Goal: Task Accomplishment & Management: Manage account settings

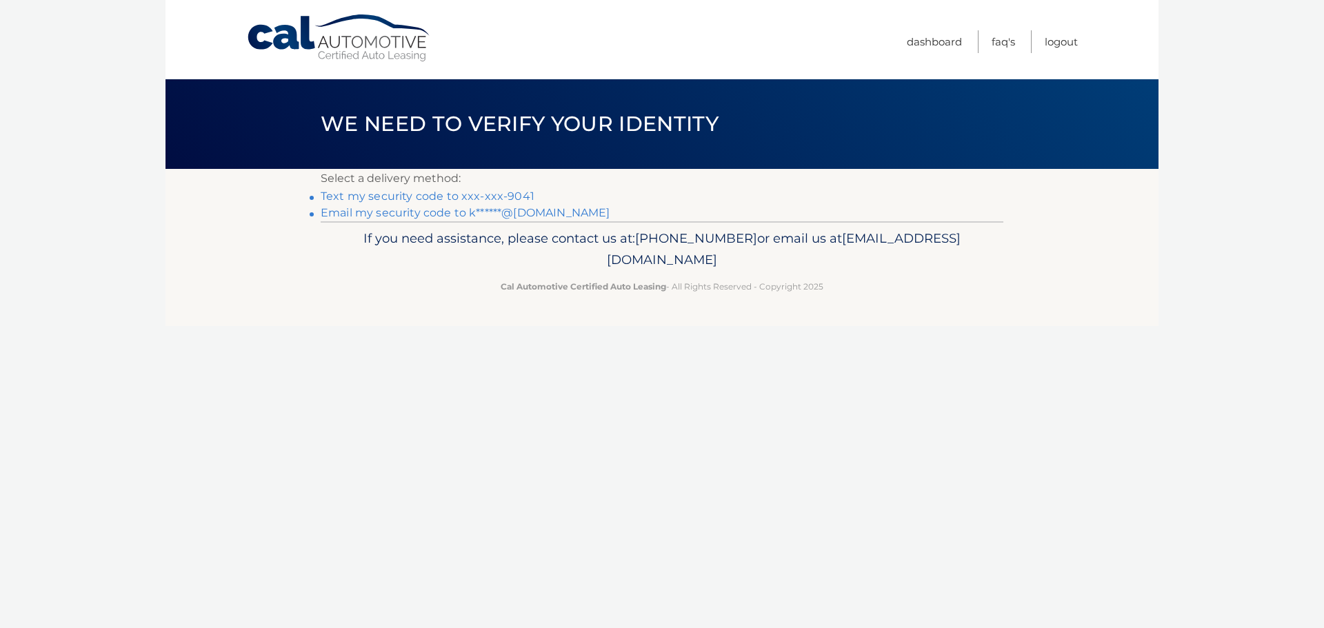
click at [396, 197] on link "Text my security code to xxx-xxx-9041" at bounding box center [428, 196] width 214 height 13
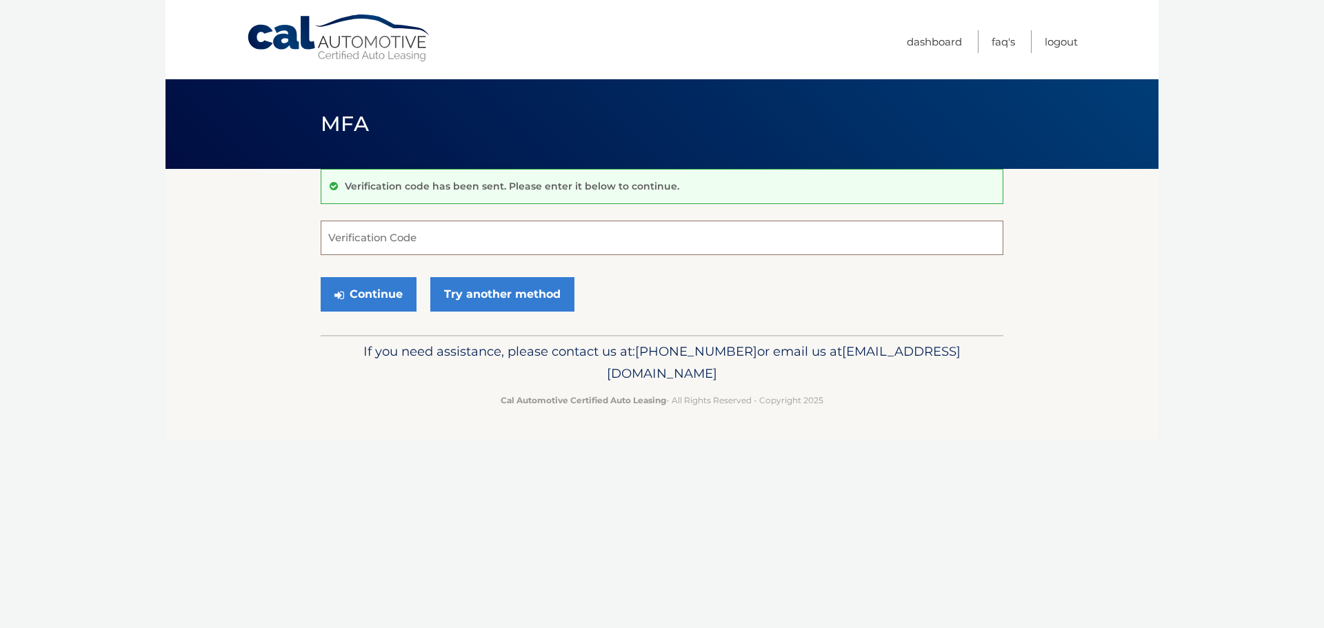
click at [355, 243] on input "Verification Code" at bounding box center [662, 238] width 682 height 34
type input "180296"
click at [377, 295] on button "Continue" at bounding box center [369, 294] width 96 height 34
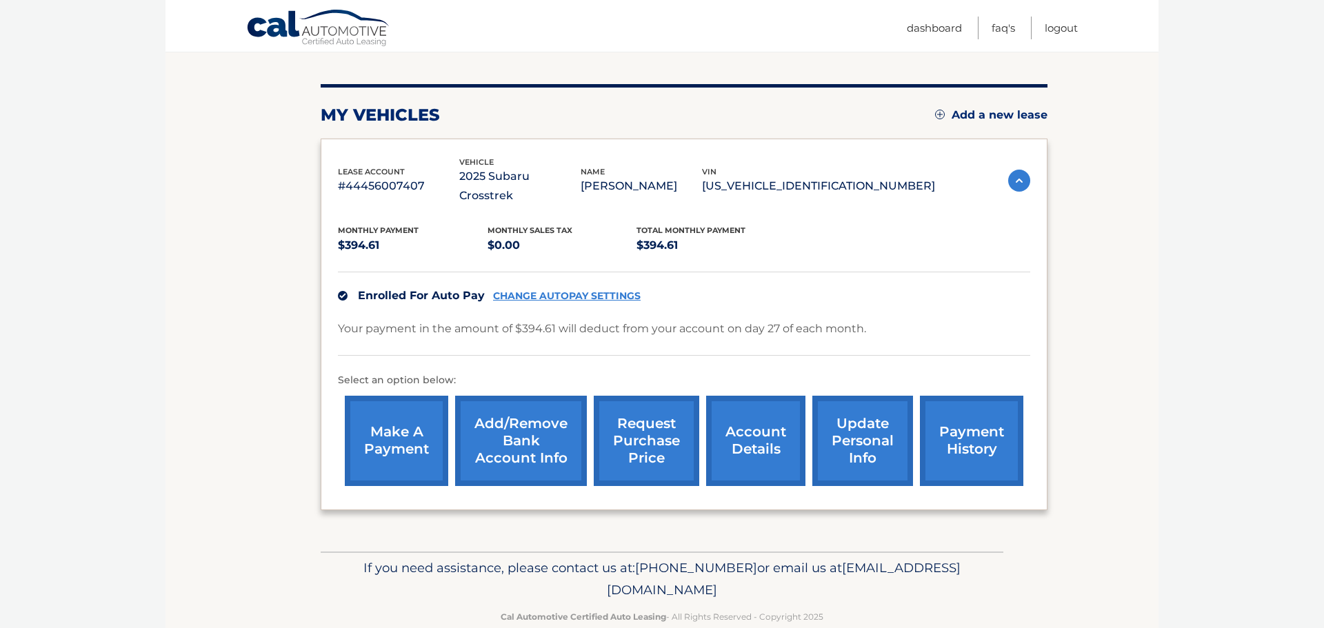
scroll to position [148, 0]
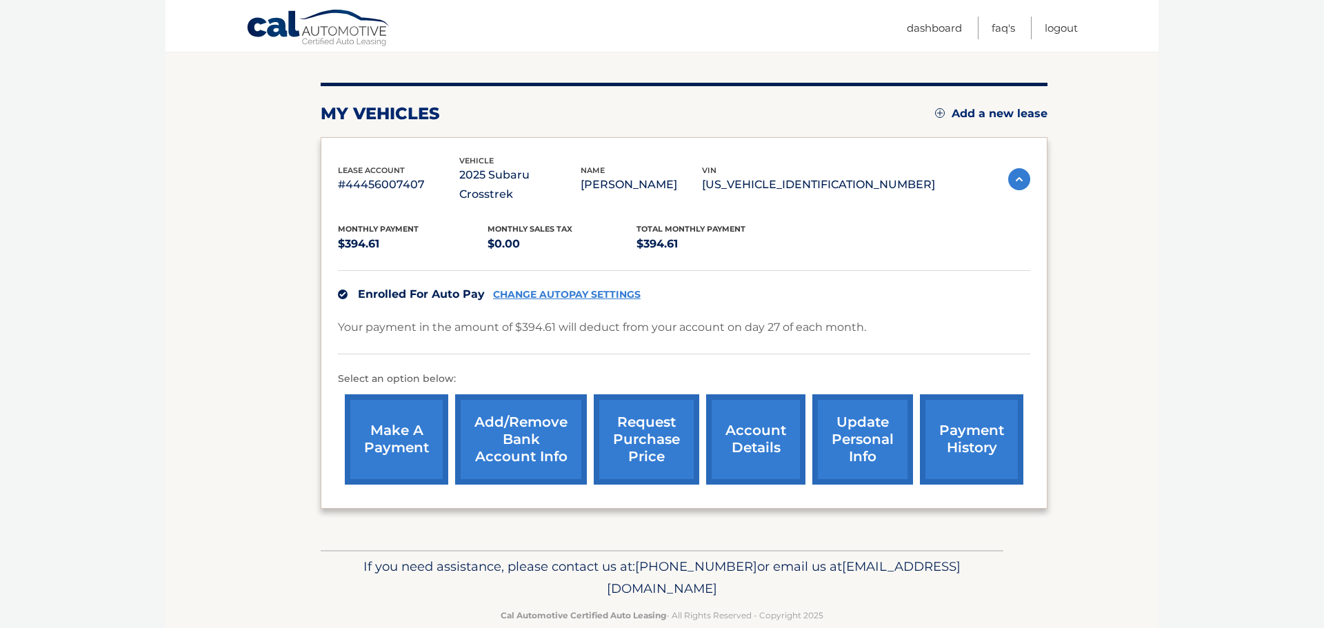
click at [758, 416] on link "account details" at bounding box center [755, 439] width 99 height 90
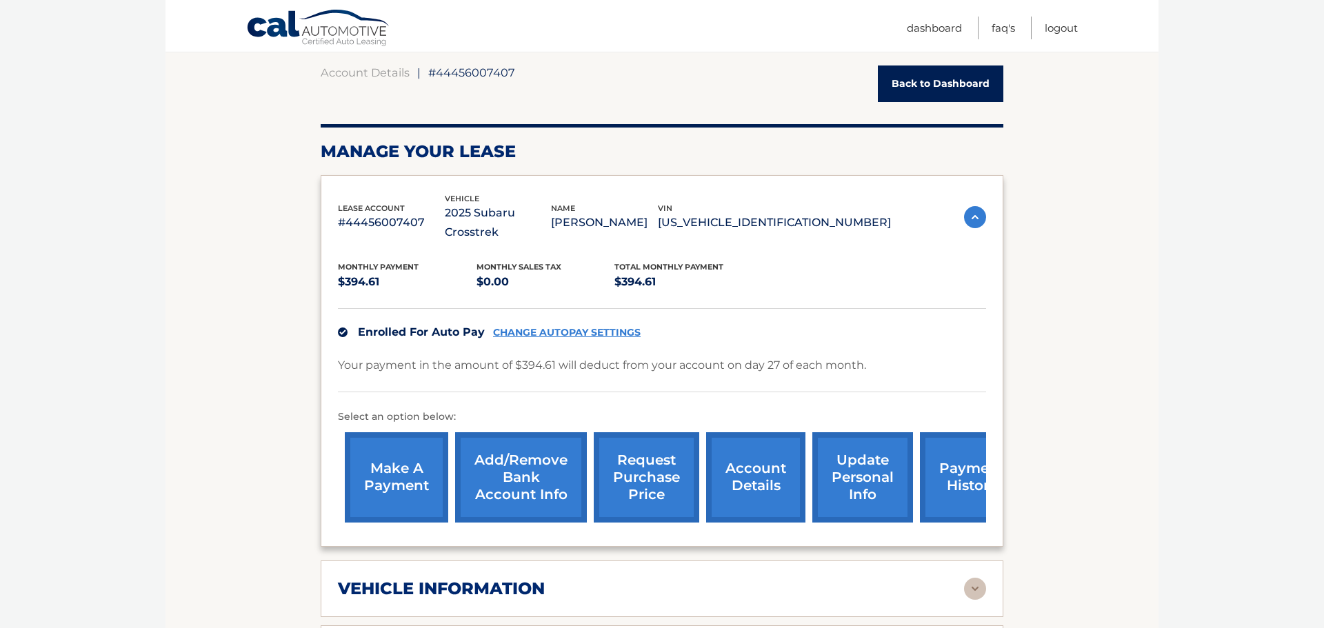
scroll to position [130, 0]
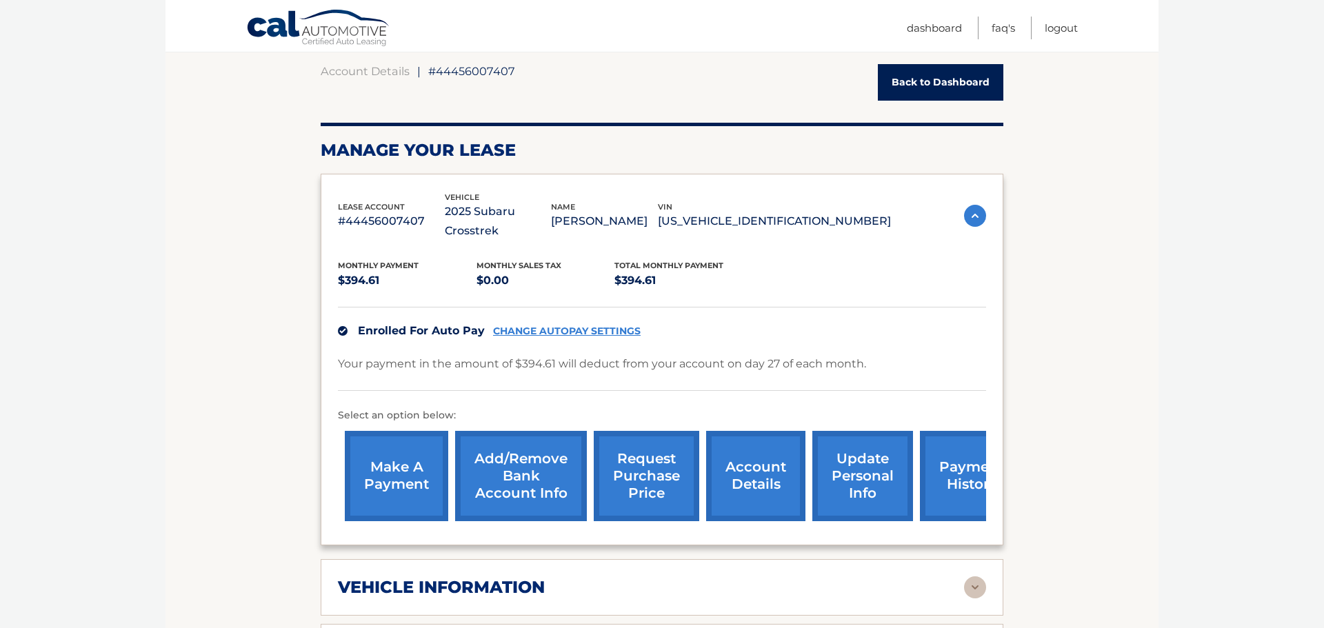
click at [758, 431] on link "account details" at bounding box center [755, 476] width 99 height 90
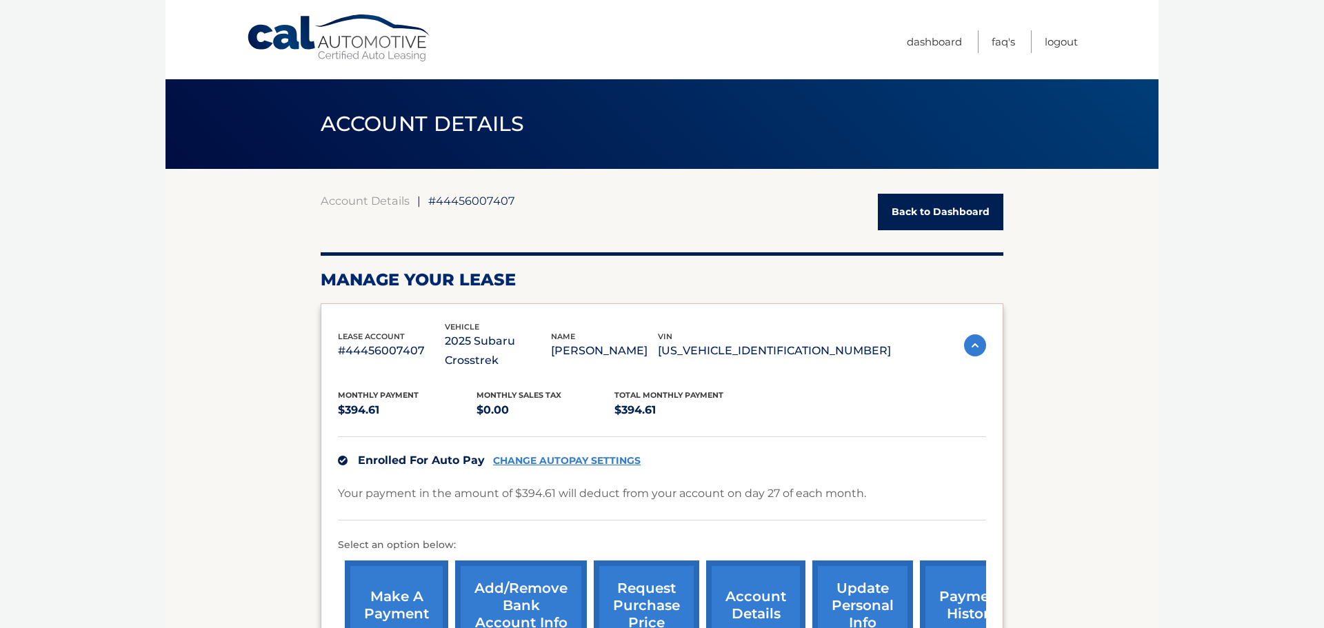
click at [530, 576] on link "Add/Remove bank account info" at bounding box center [521, 605] width 132 height 90
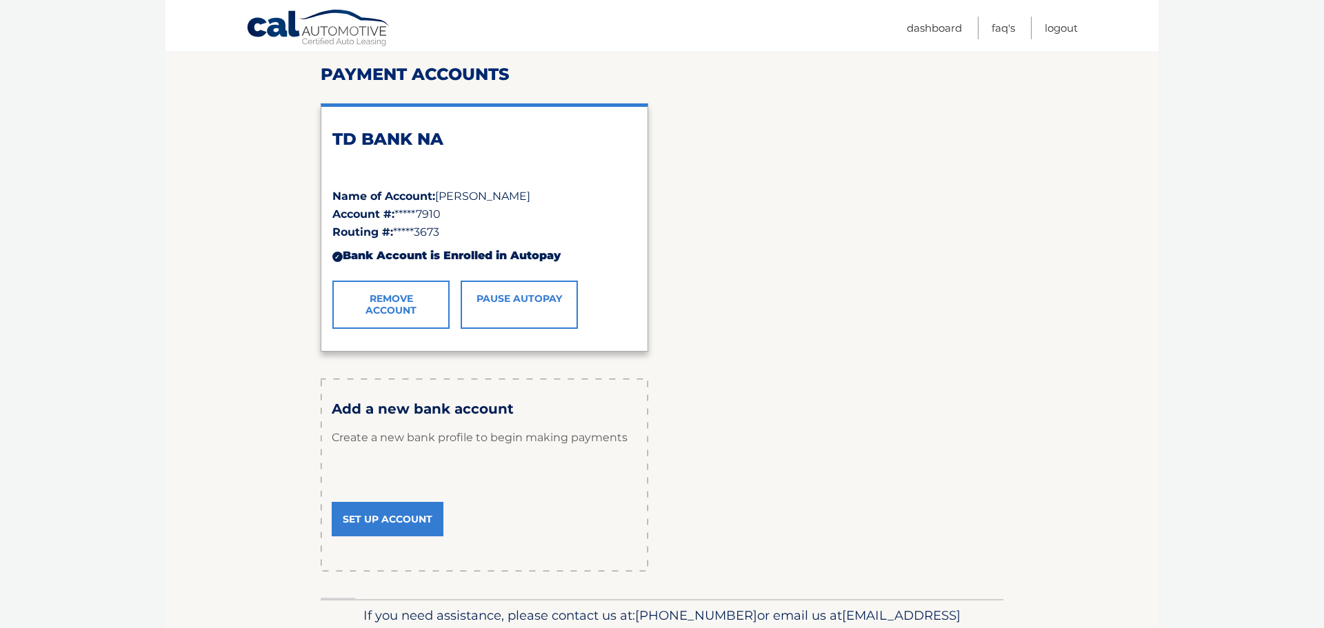
scroll to position [247, 0]
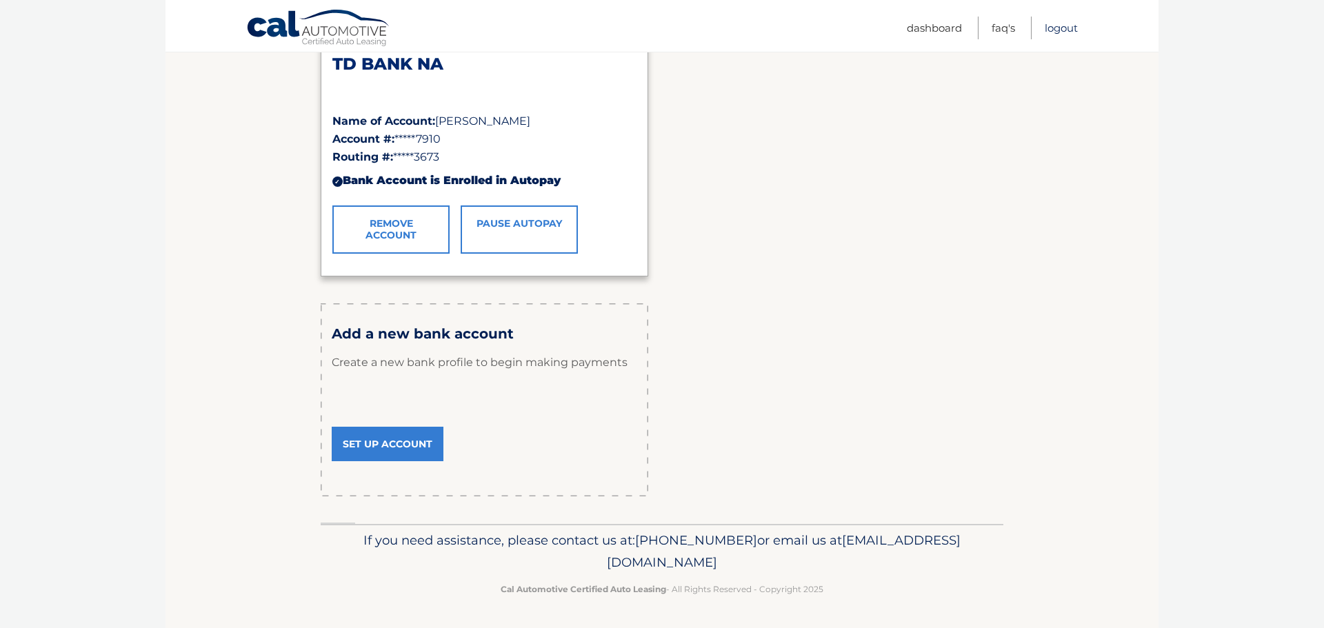
click at [1066, 28] on link "Logout" at bounding box center [1060, 28] width 33 height 23
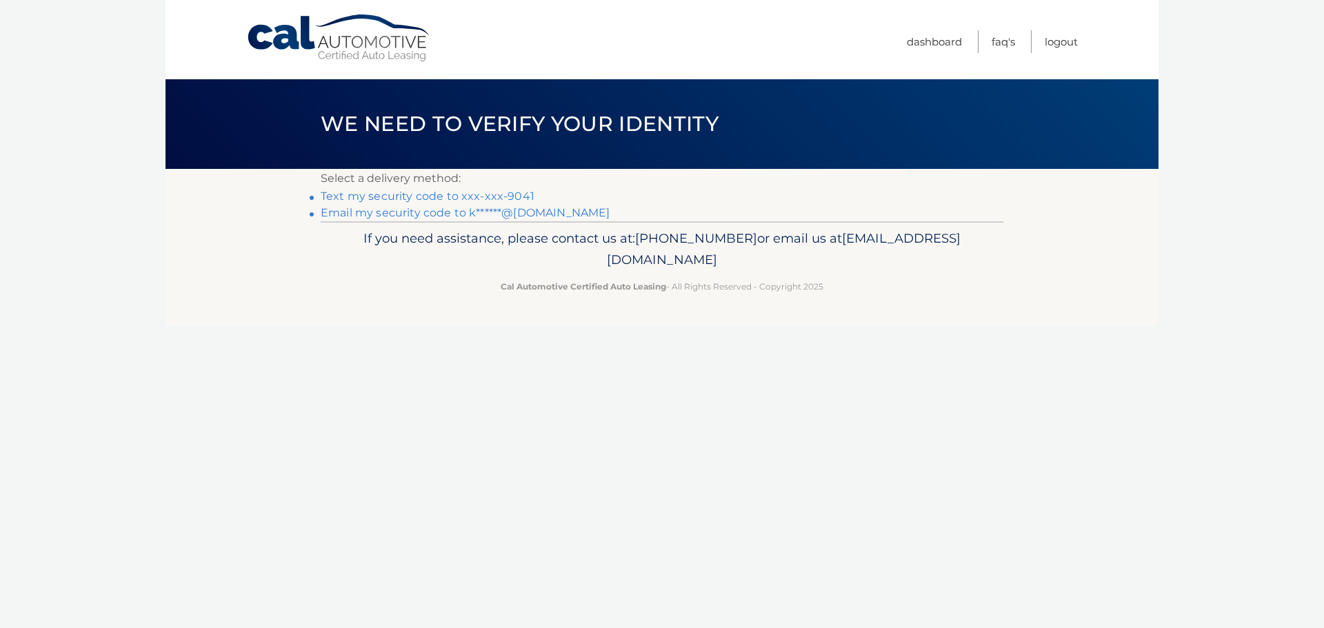
click at [389, 195] on link "Text my security code to xxx-xxx-9041" at bounding box center [428, 196] width 214 height 13
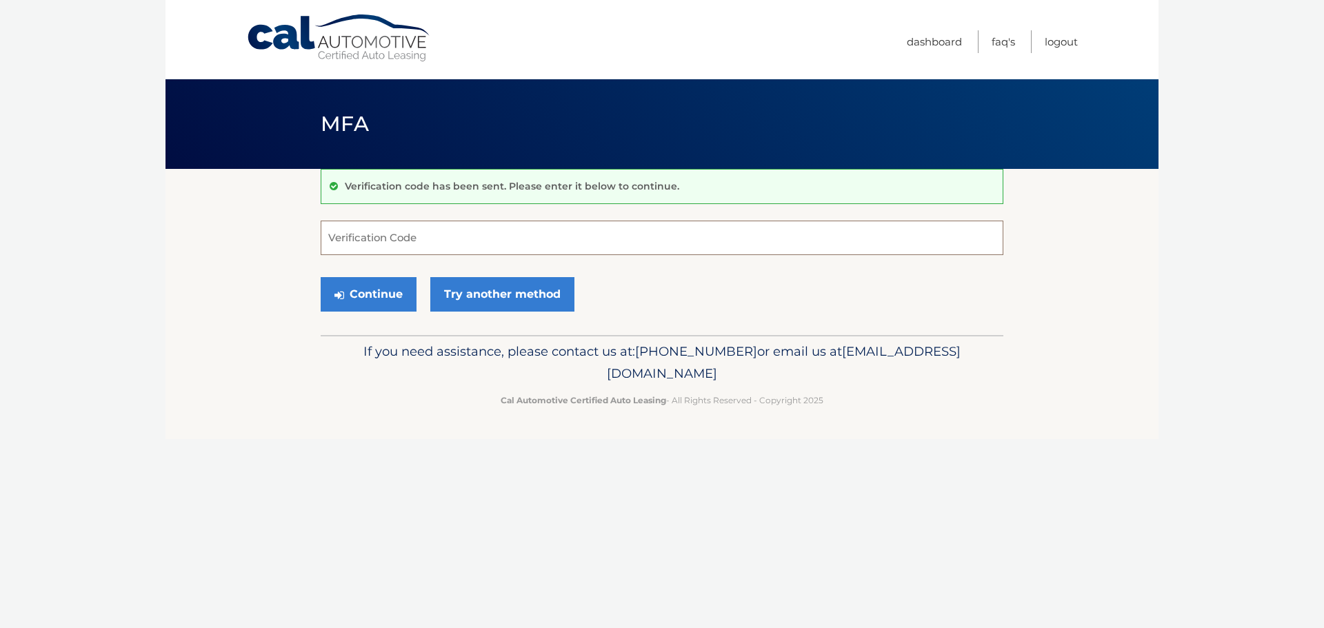
click at [330, 241] on input "Verification Code" at bounding box center [662, 238] width 682 height 34
type input "319086"
click at [372, 292] on button "Continue" at bounding box center [369, 294] width 96 height 34
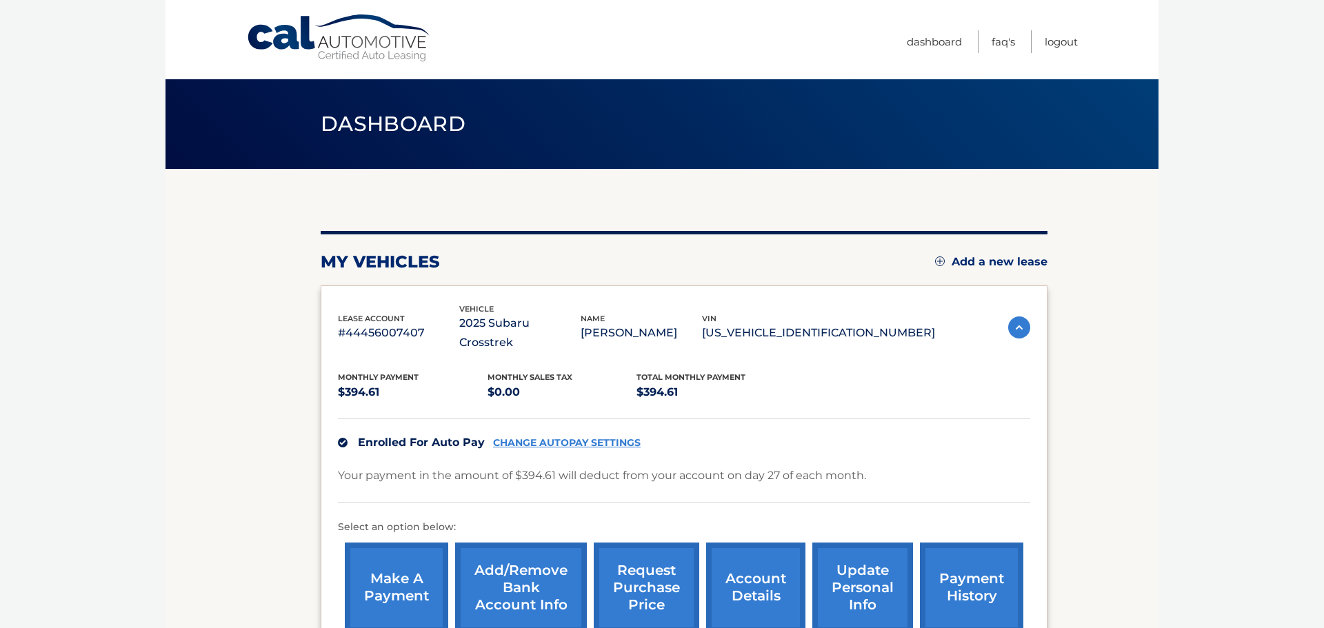
click at [587, 437] on link "CHANGE AUTOPAY SETTINGS" at bounding box center [567, 443] width 148 height 12
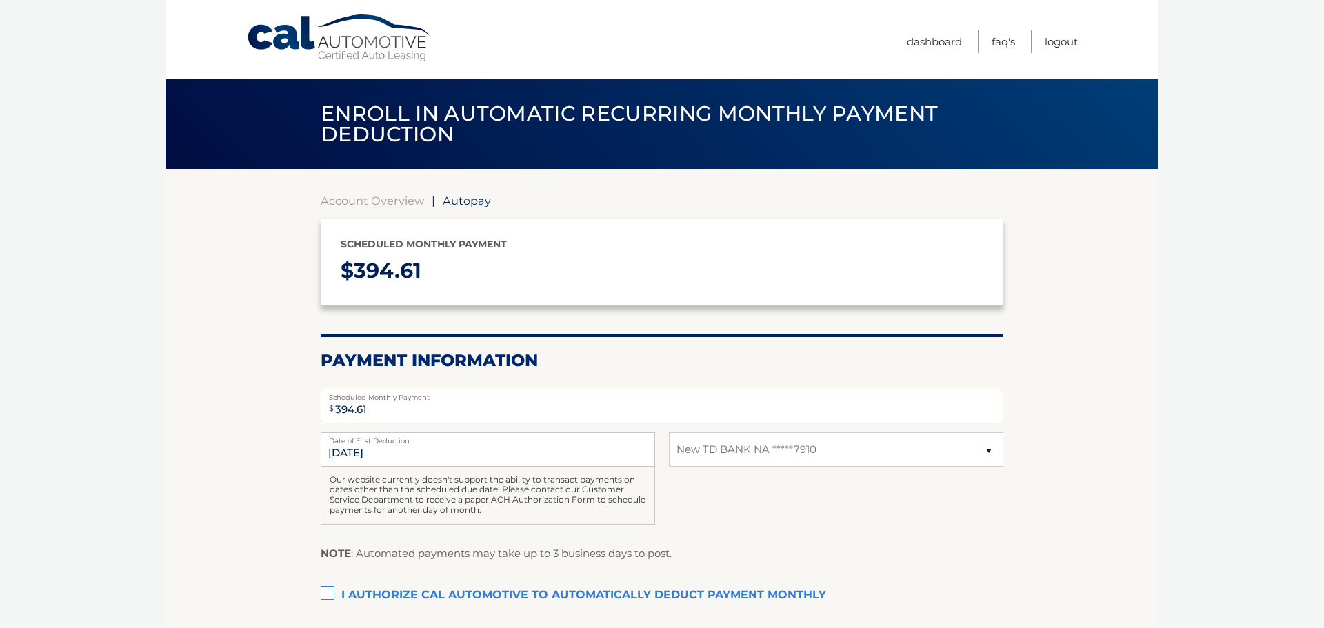
select select "NTdkYjRhOWItMGE3My00MTg3LWI0N2QtMGU4YTM2YTlkODcw"
click at [356, 199] on link "Account Overview" at bounding box center [372, 201] width 103 height 14
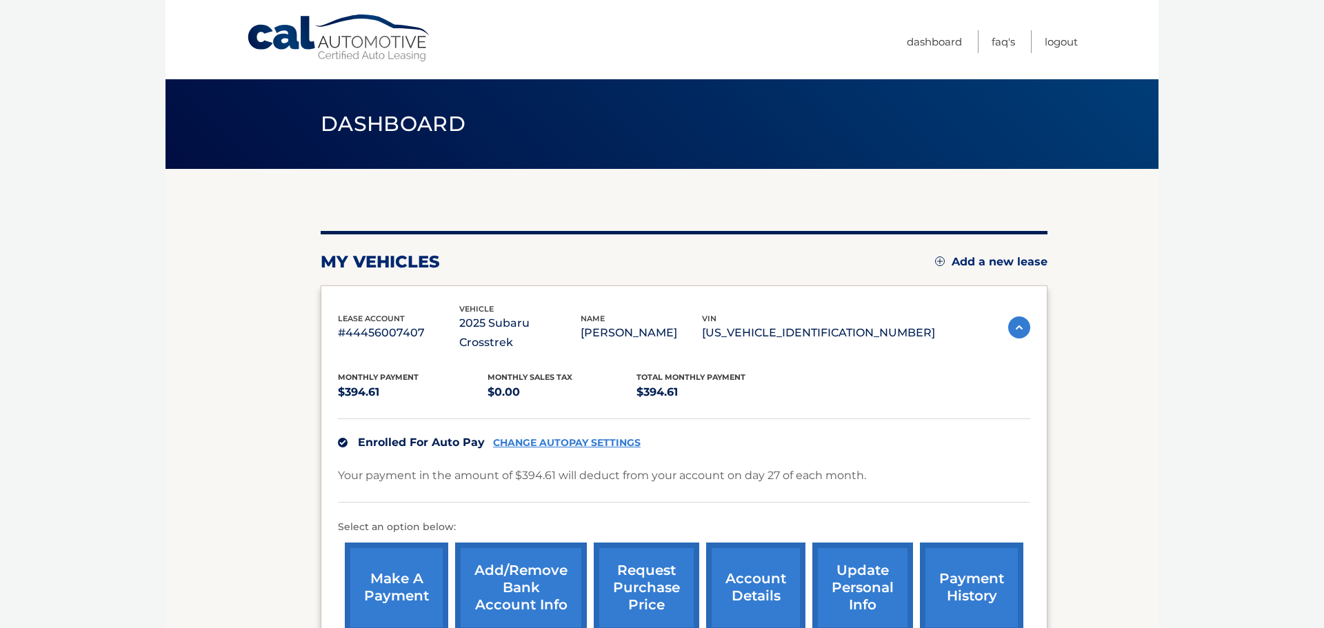
click at [964, 564] on link "payment history" at bounding box center [971, 588] width 103 height 90
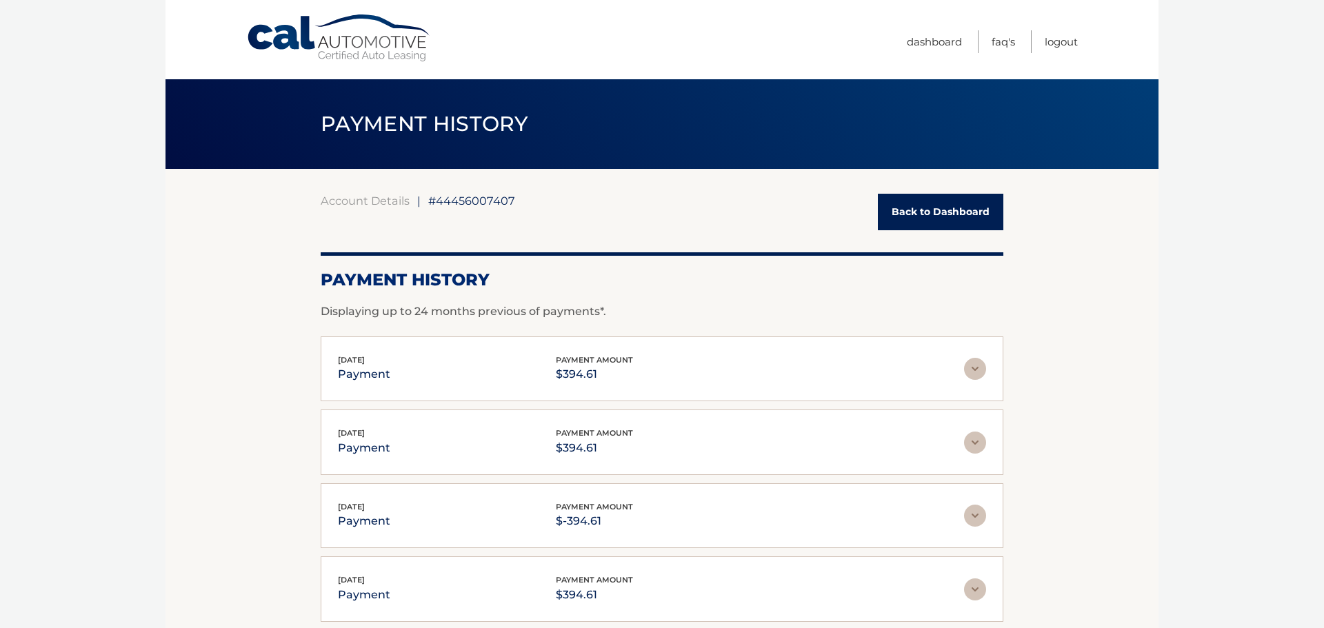
click at [951, 214] on link "Back to Dashboard" at bounding box center [940, 212] width 125 height 37
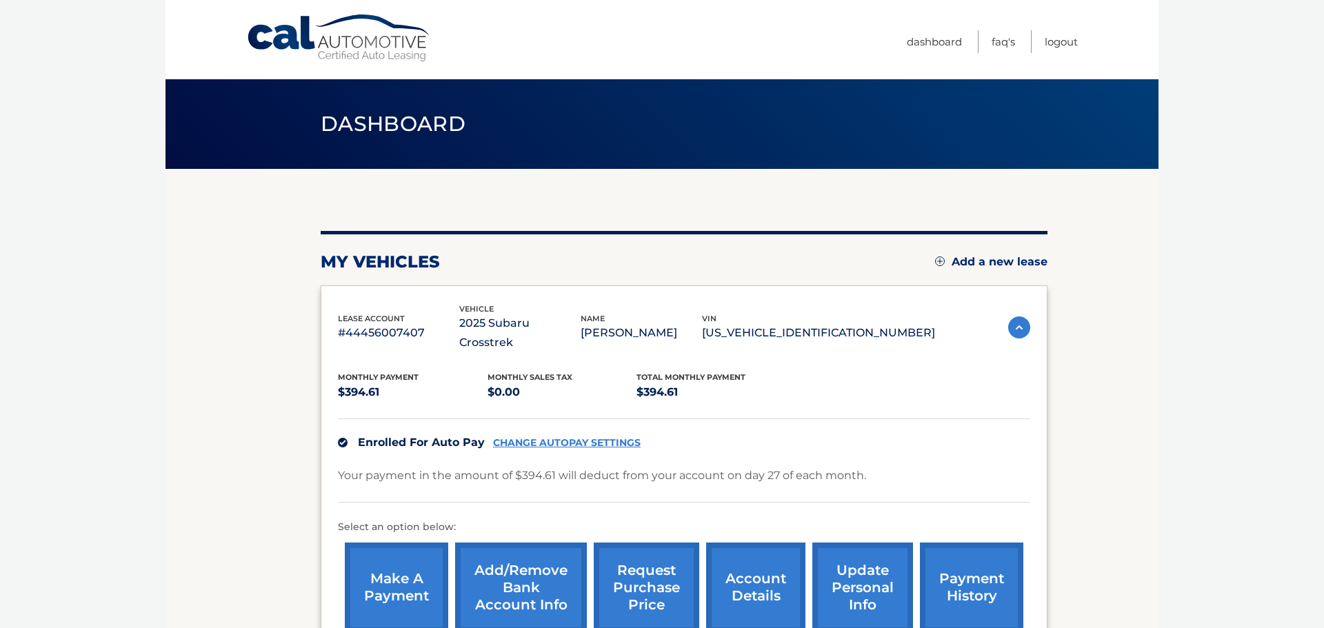
click at [509, 564] on link "Add/Remove bank account info" at bounding box center [521, 588] width 132 height 90
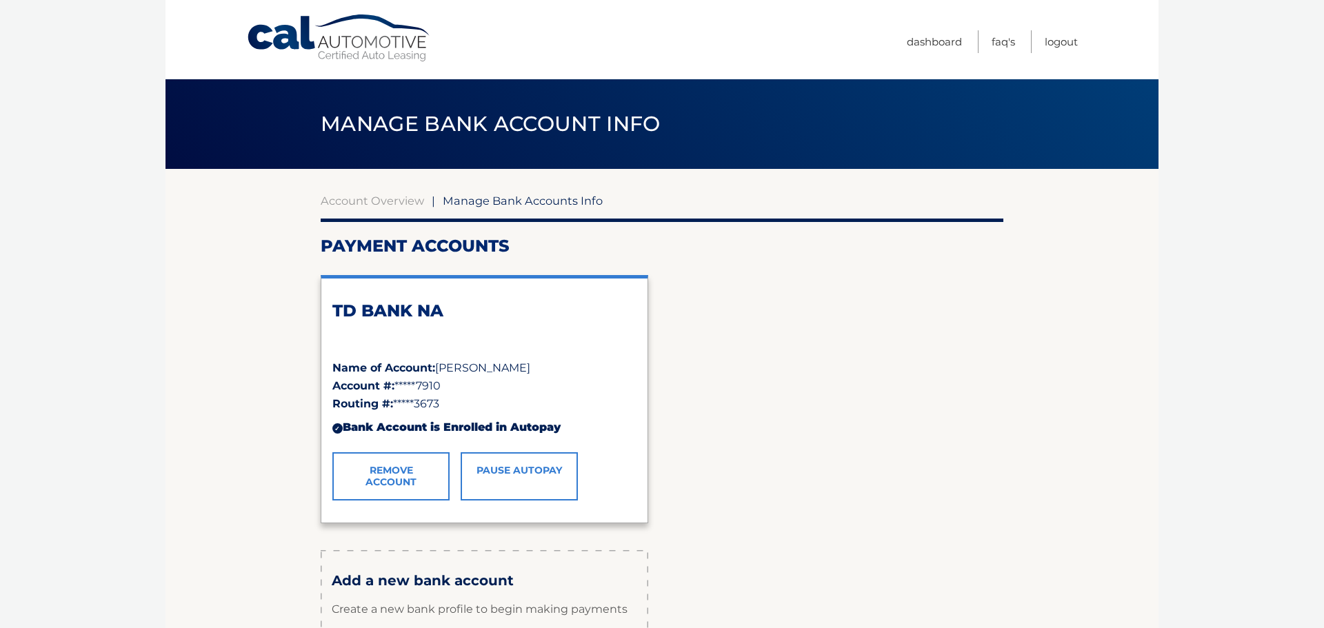
click at [412, 474] on link "Remove Account" at bounding box center [390, 476] width 117 height 48
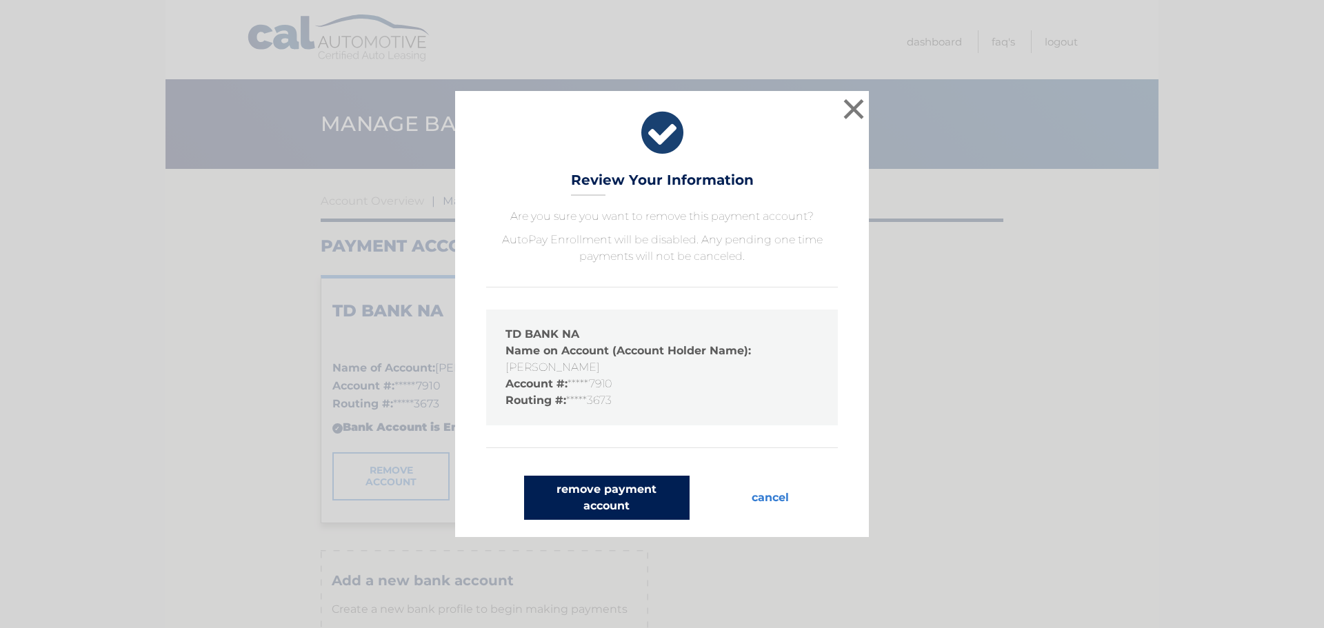
click at [613, 498] on button "remove payment account" at bounding box center [606, 498] width 165 height 44
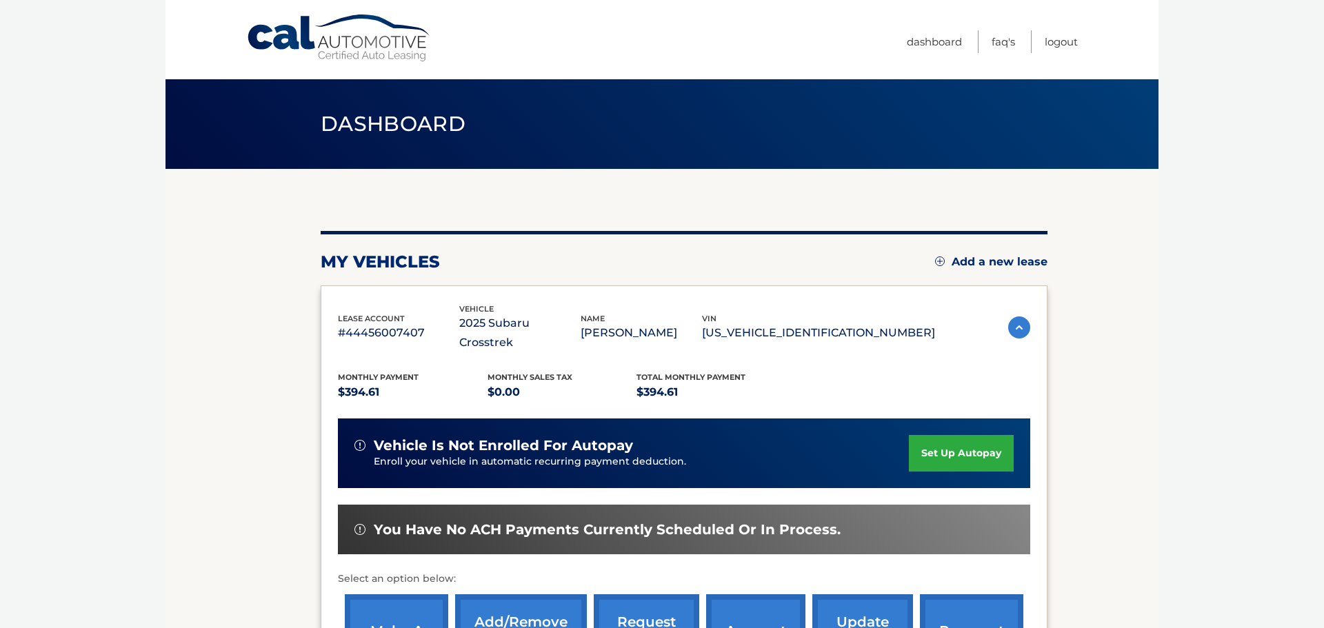
click at [940, 436] on link "set up autopay" at bounding box center [961, 453] width 105 height 37
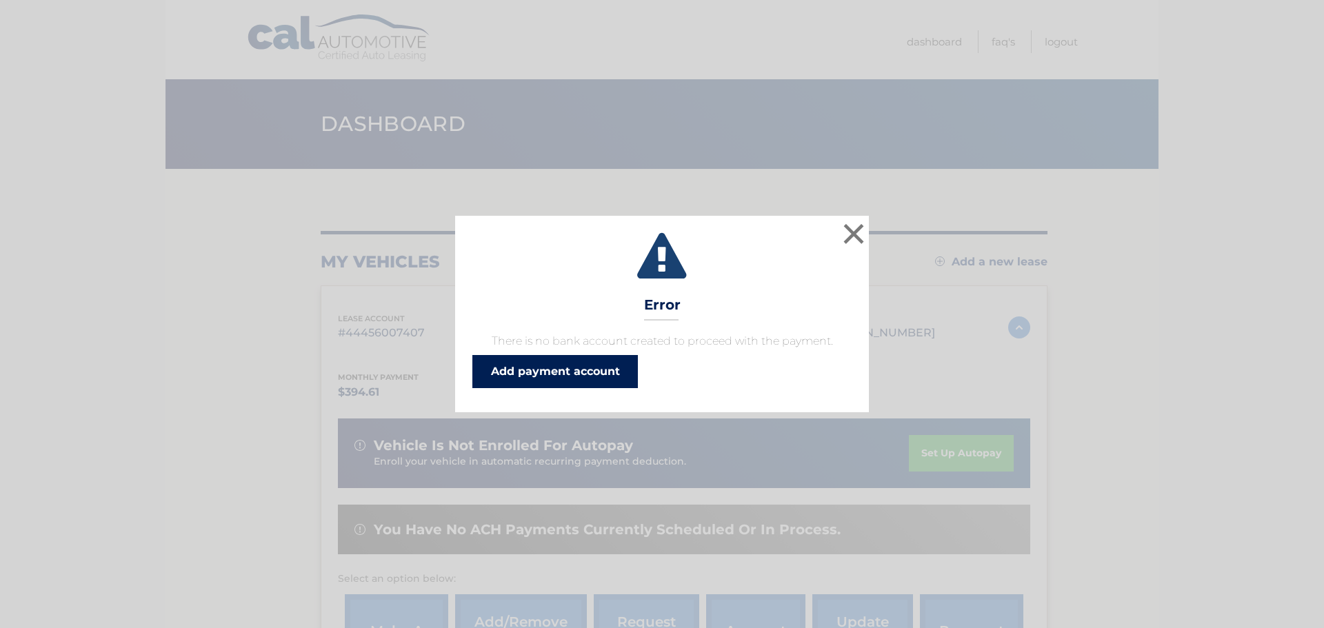
click at [553, 367] on link "Add payment account" at bounding box center [554, 371] width 165 height 33
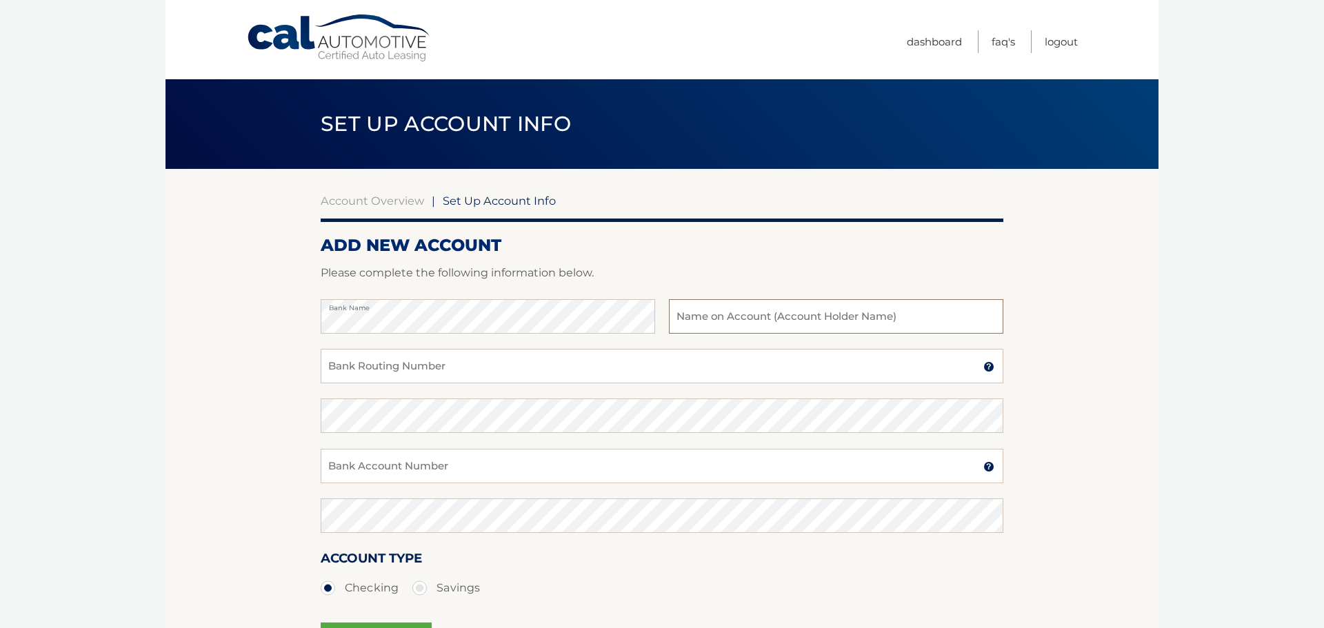
click at [675, 318] on input "text" at bounding box center [836, 316] width 334 height 34
type input "KATHLEEN J. CONDY"
click at [330, 371] on input "Bank Routing Number" at bounding box center [662, 366] width 682 height 34
type input "026013673"
click at [334, 461] on input "Bank Account Number" at bounding box center [662, 466] width 682 height 34
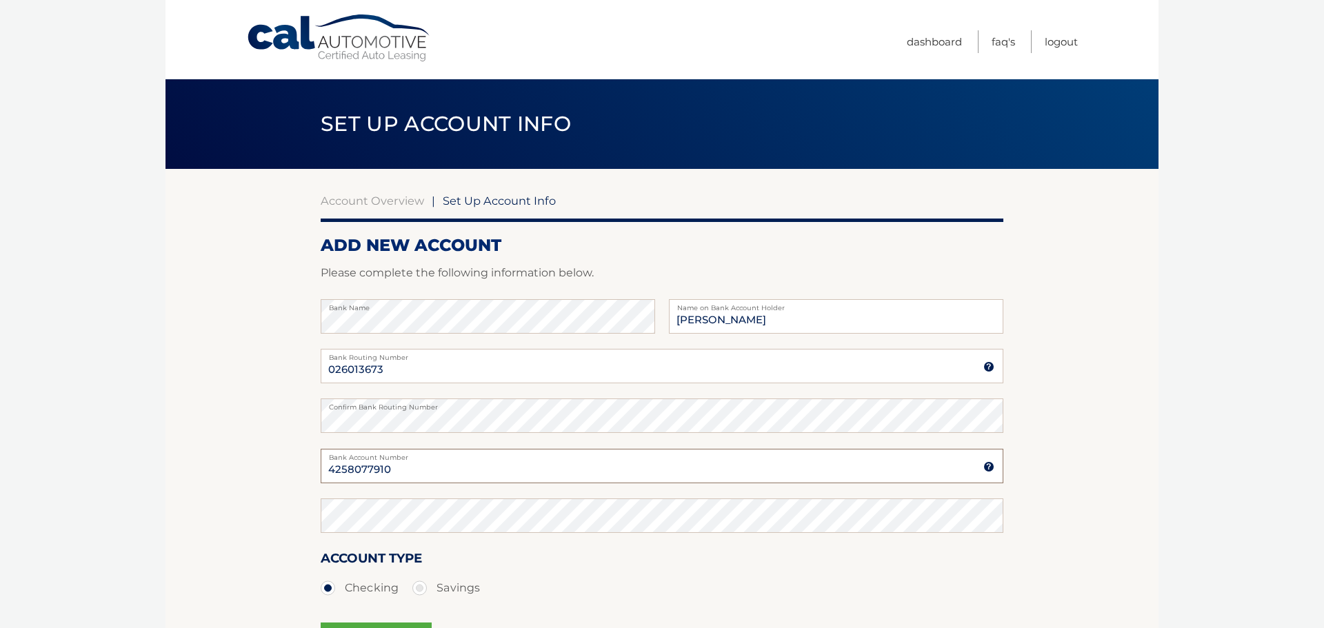
type input "4258077910"
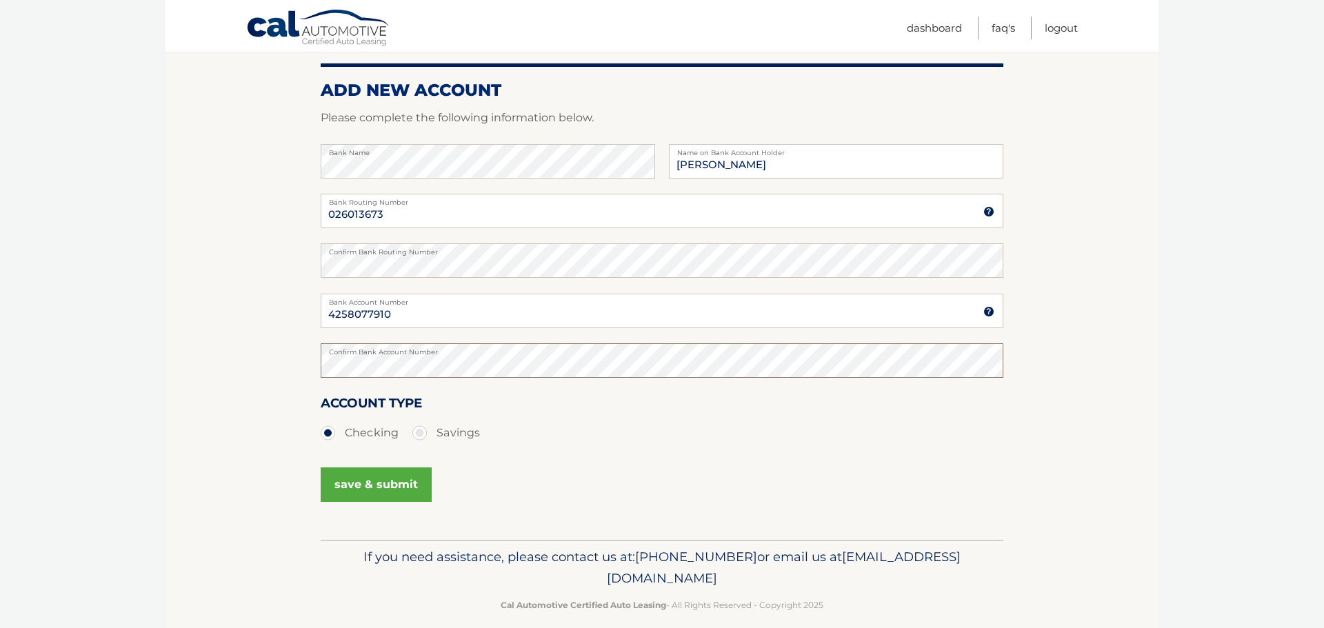
scroll to position [157, 0]
click at [341, 479] on button "save & submit" at bounding box center [376, 482] width 111 height 34
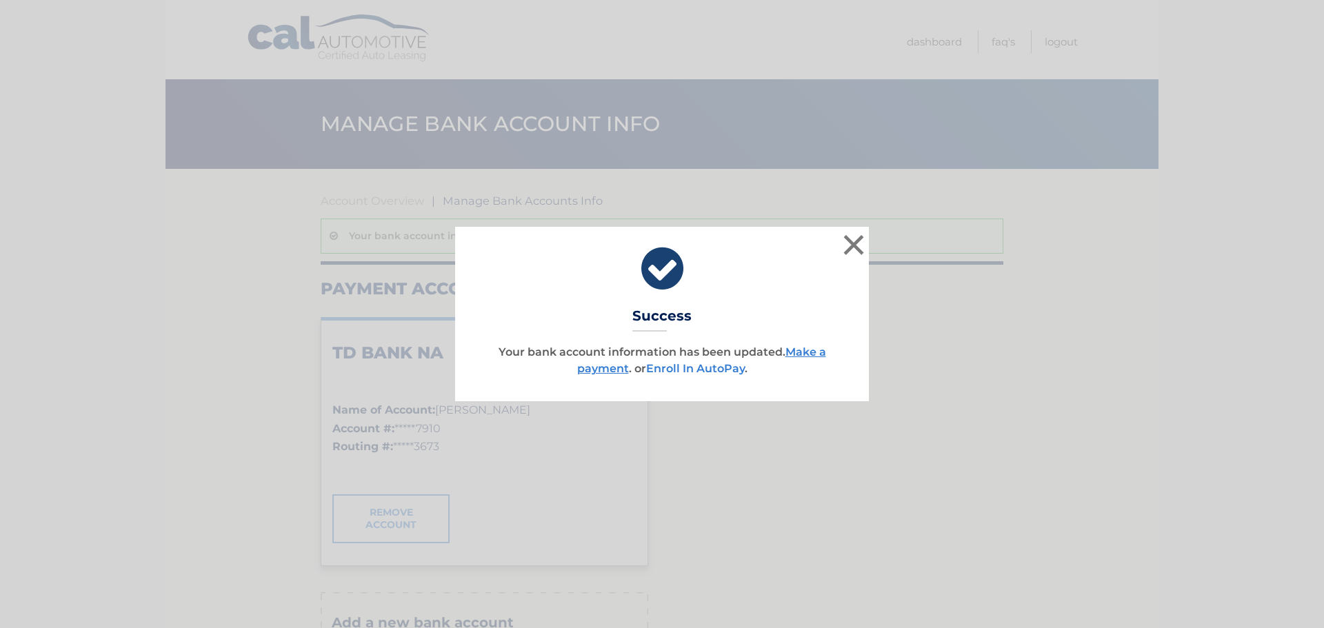
click at [701, 369] on link "Enroll In AutoPay" at bounding box center [695, 368] width 99 height 13
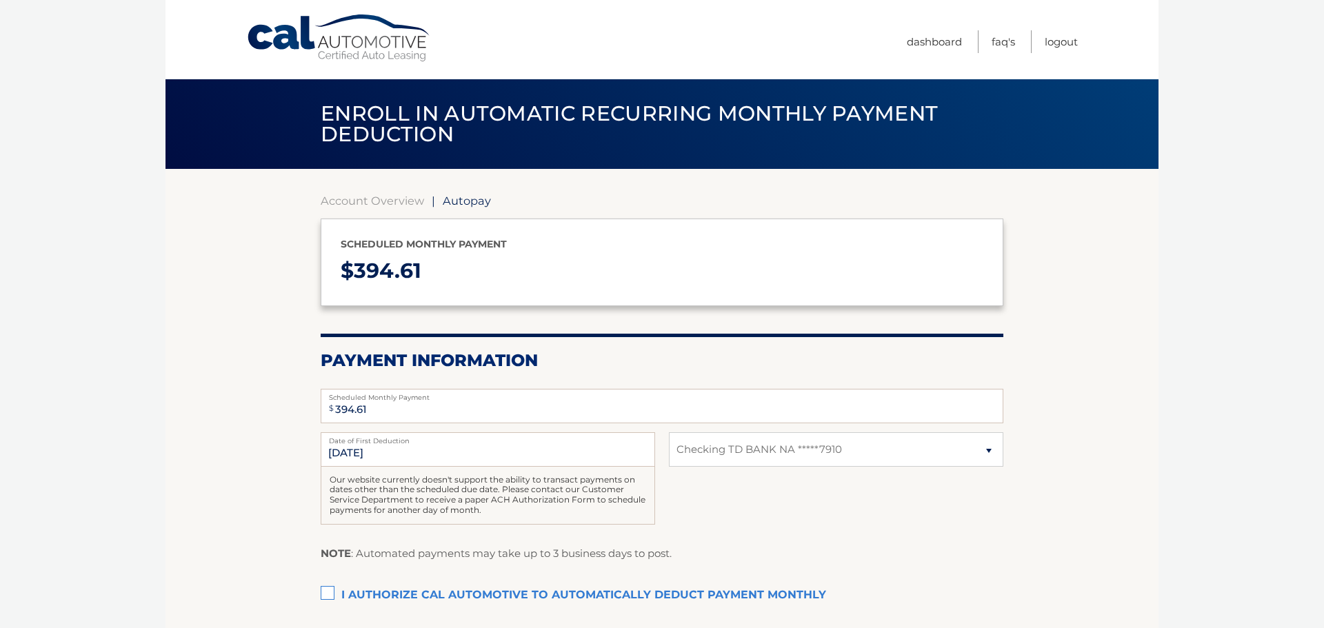
select select "NGI1Mzc5M2EtNWJiOC00OTBlLWJlMjktYjVlZGFkNjM4ZjY3"
click at [328, 589] on label "I authorize cal automotive to automatically deduct payment monthly This checkbo…" at bounding box center [662, 596] width 682 height 28
click at [0, 0] on input "I authorize cal automotive to automatically deduct payment monthly This checkbo…" at bounding box center [0, 0] width 0 height 0
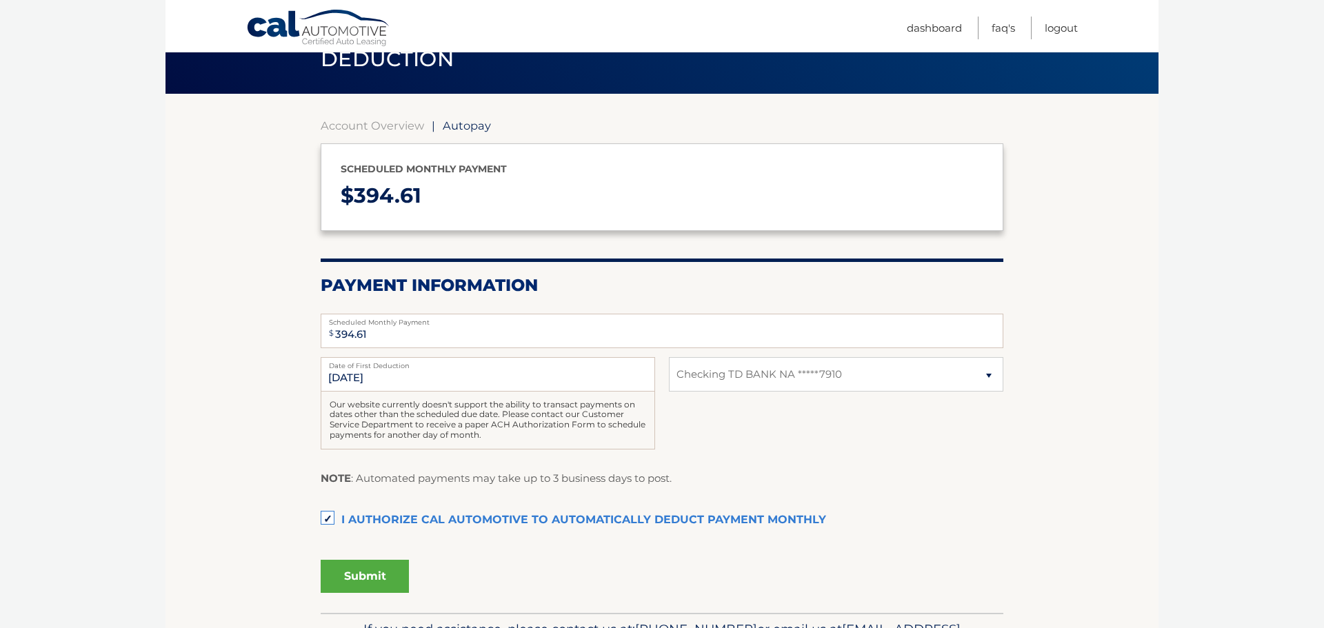
scroll to position [164, 0]
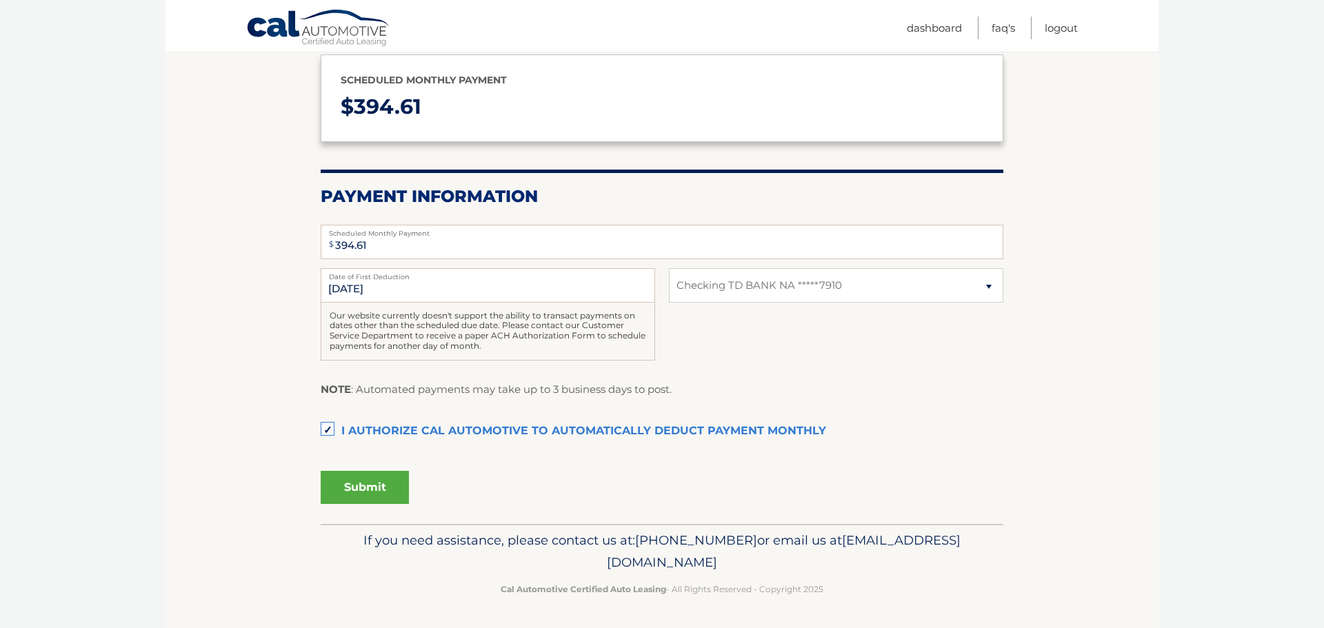
click at [363, 483] on button "Submit" at bounding box center [365, 487] width 88 height 33
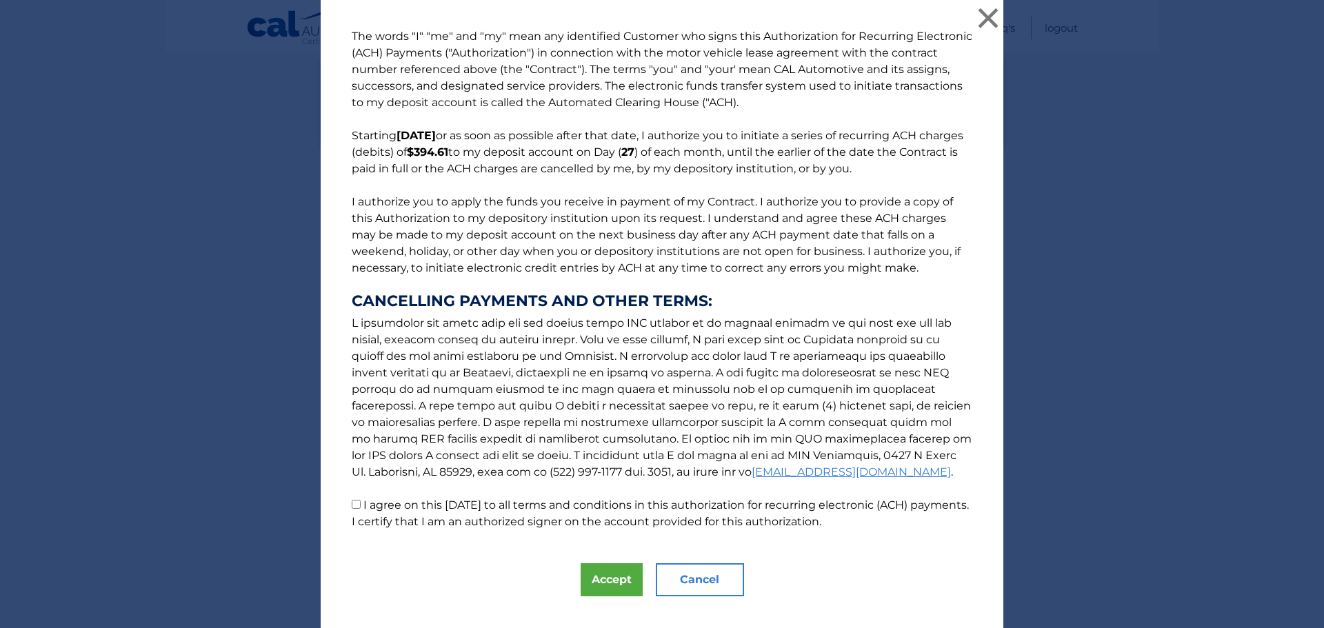
click at [356, 501] on input "I agree on this 10/14/2025 to all terms and conditions in this authorization fo…" at bounding box center [356, 504] width 9 height 9
checkbox input "true"
click at [620, 575] on button "Accept" at bounding box center [611, 579] width 62 height 33
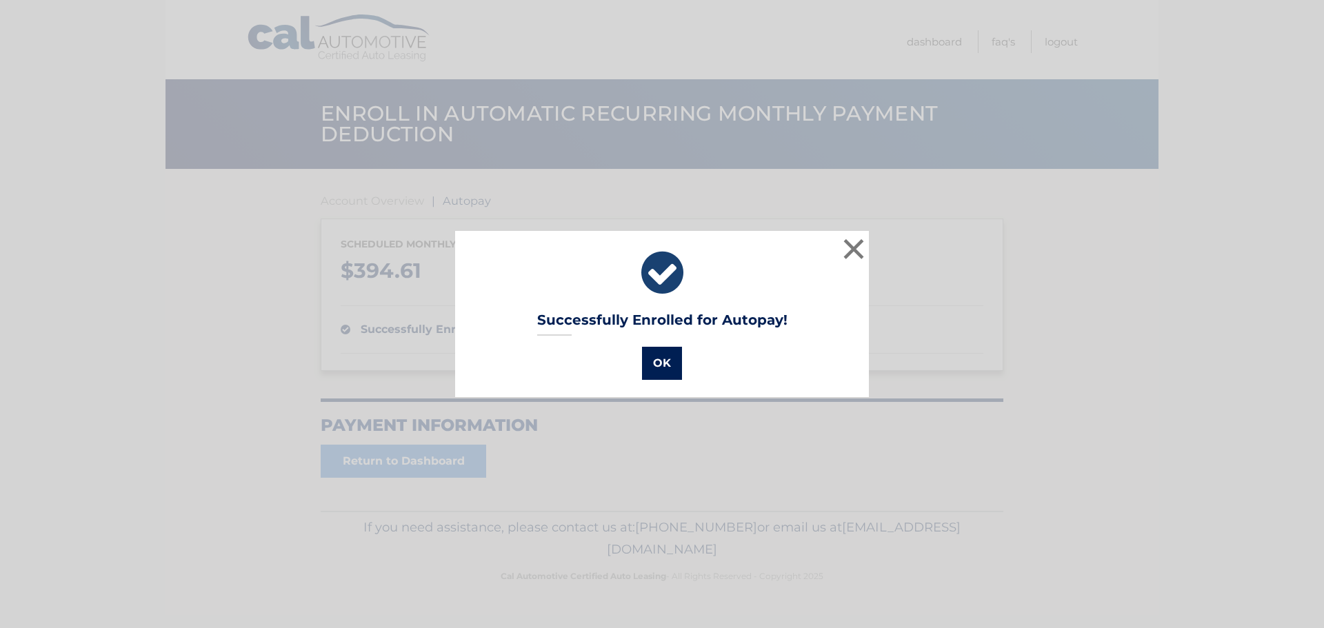
click at [664, 357] on button "OK" at bounding box center [662, 363] width 40 height 33
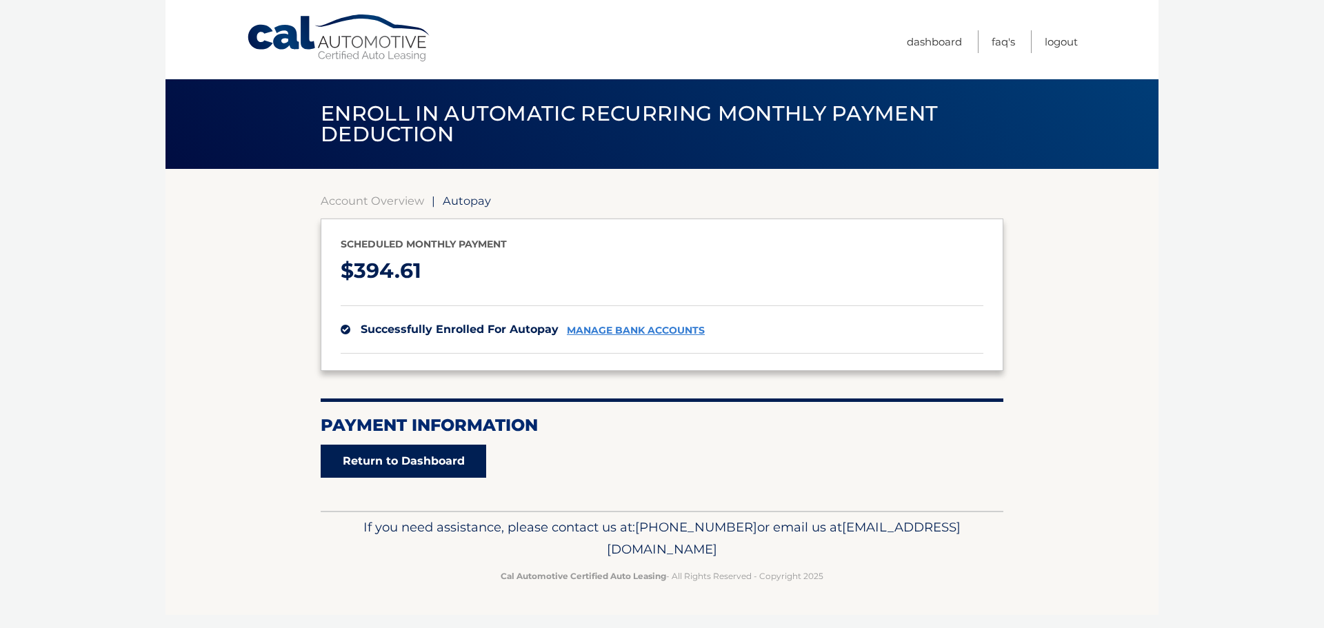
click at [422, 456] on link "Return to Dashboard" at bounding box center [403, 461] width 165 height 33
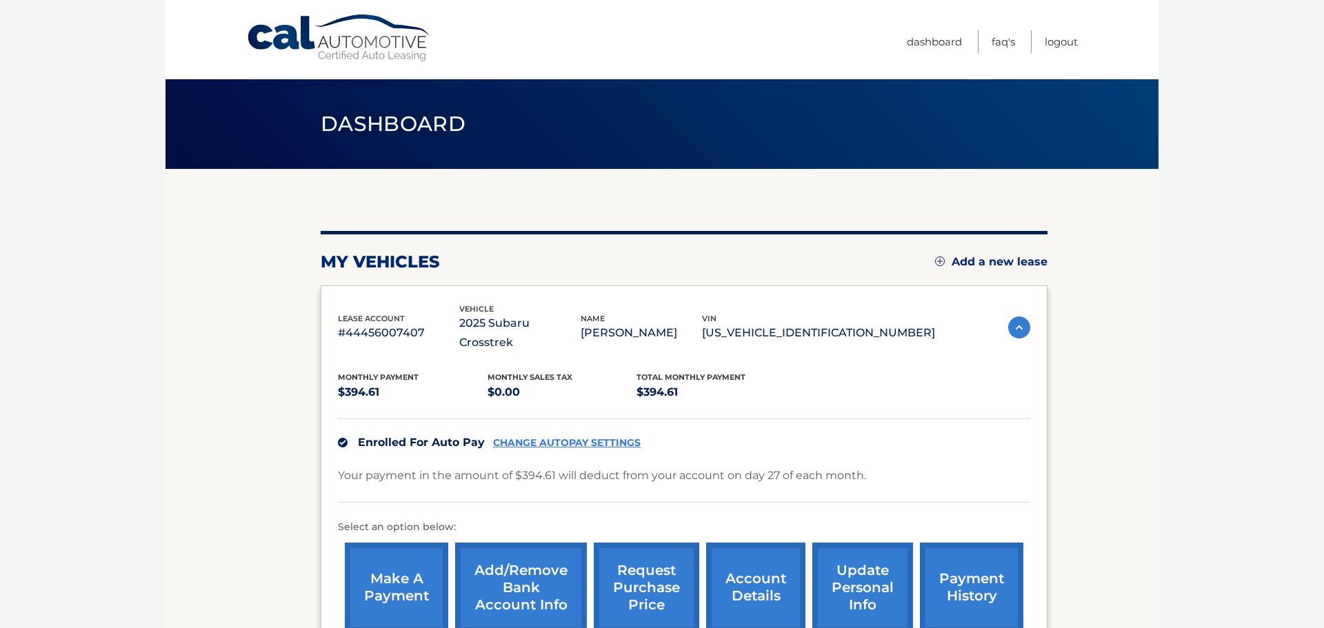
click at [380, 564] on link "make a payment" at bounding box center [396, 588] width 103 height 90
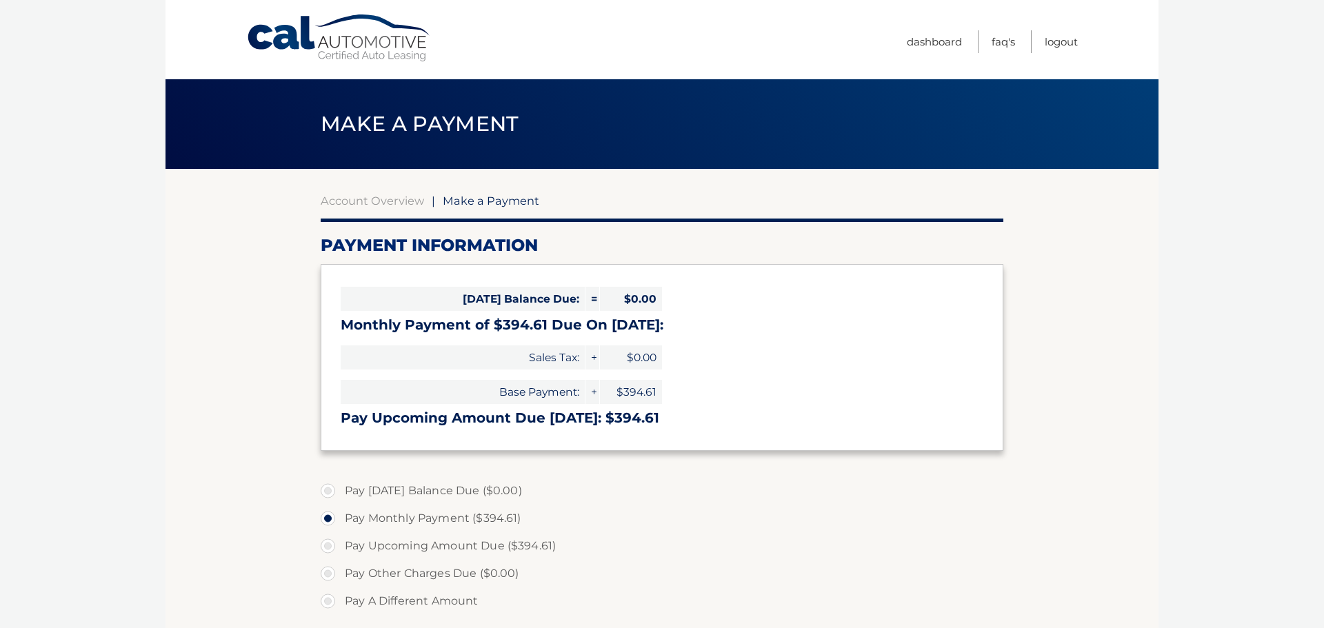
select select "NGI1Mzc5M2EtNWJiOC00OTBlLWJlMjktYjVlZGFkNjM4ZjY3"
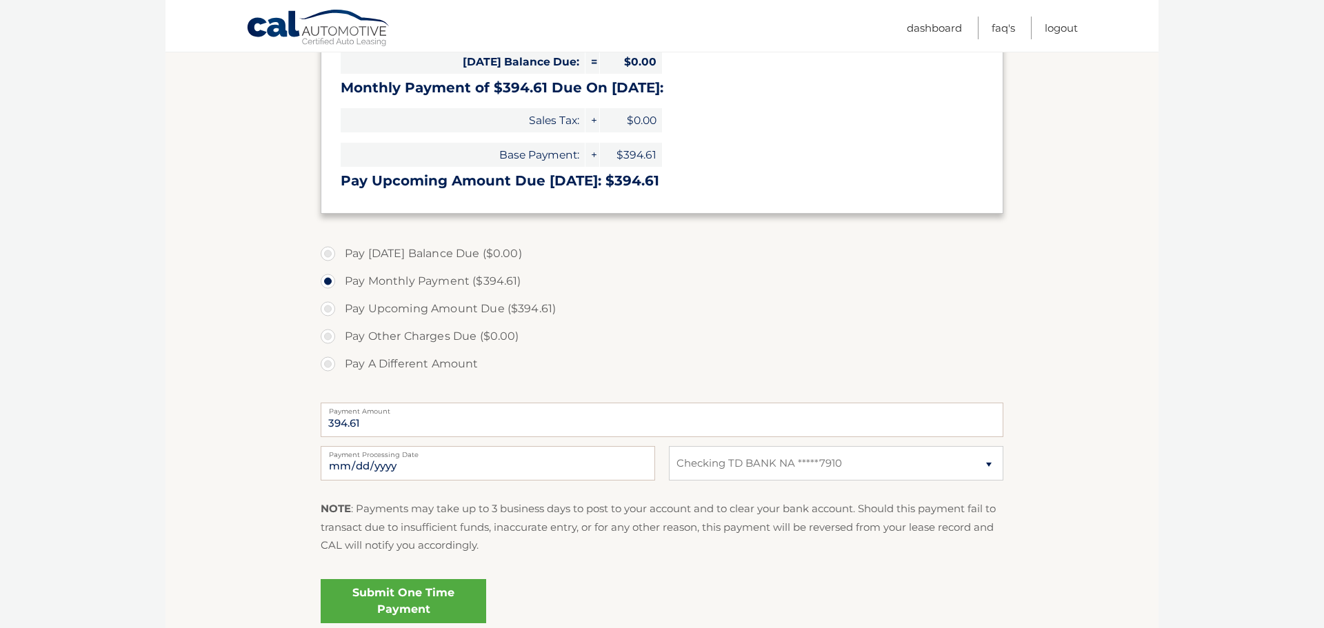
scroll to position [253, 0]
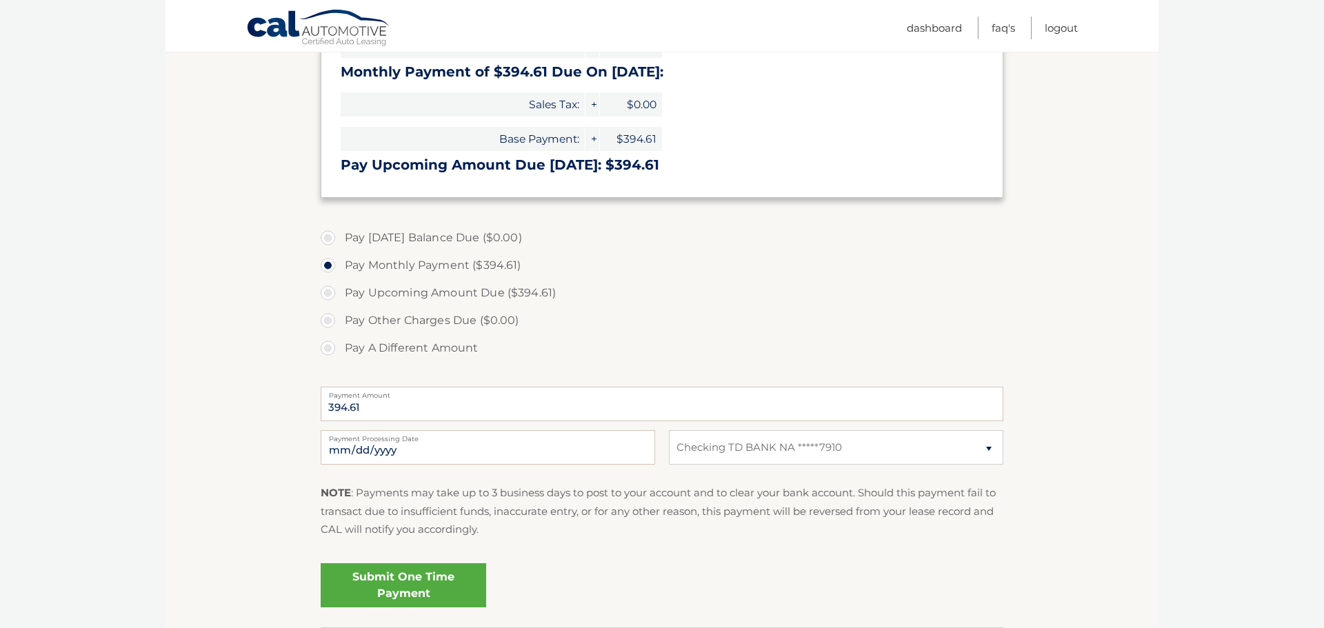
click at [393, 578] on link "Submit One Time Payment" at bounding box center [403, 585] width 165 height 44
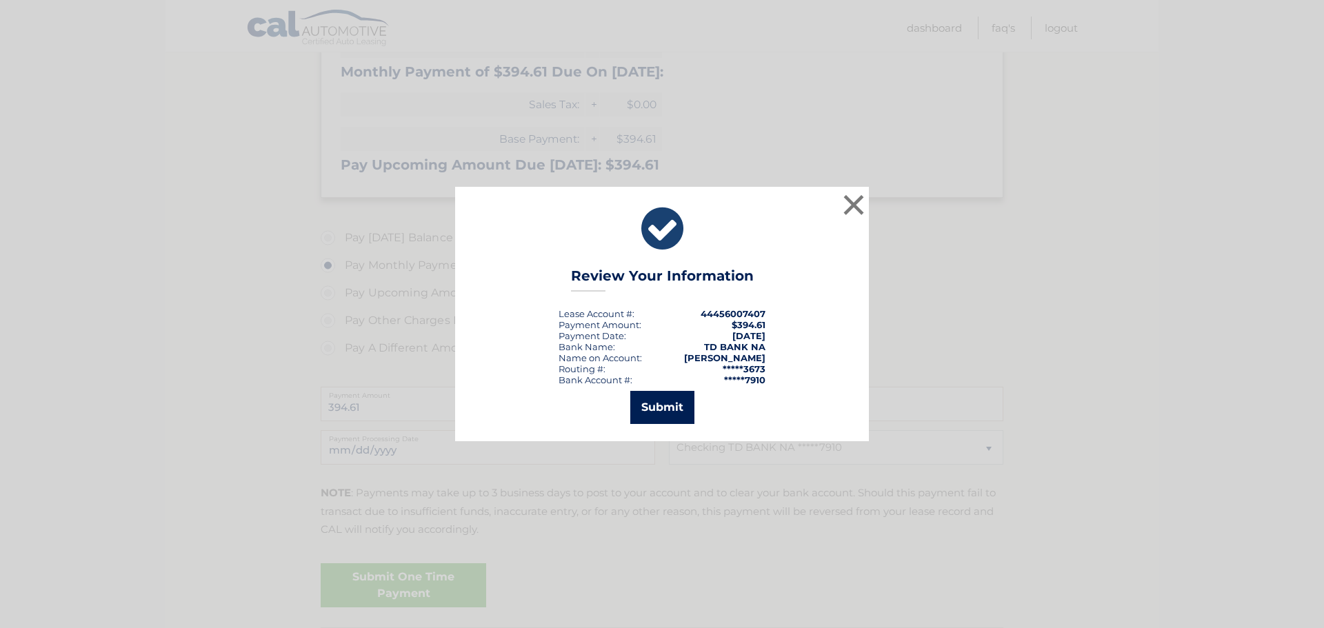
click at [660, 402] on button "Submit" at bounding box center [662, 407] width 64 height 33
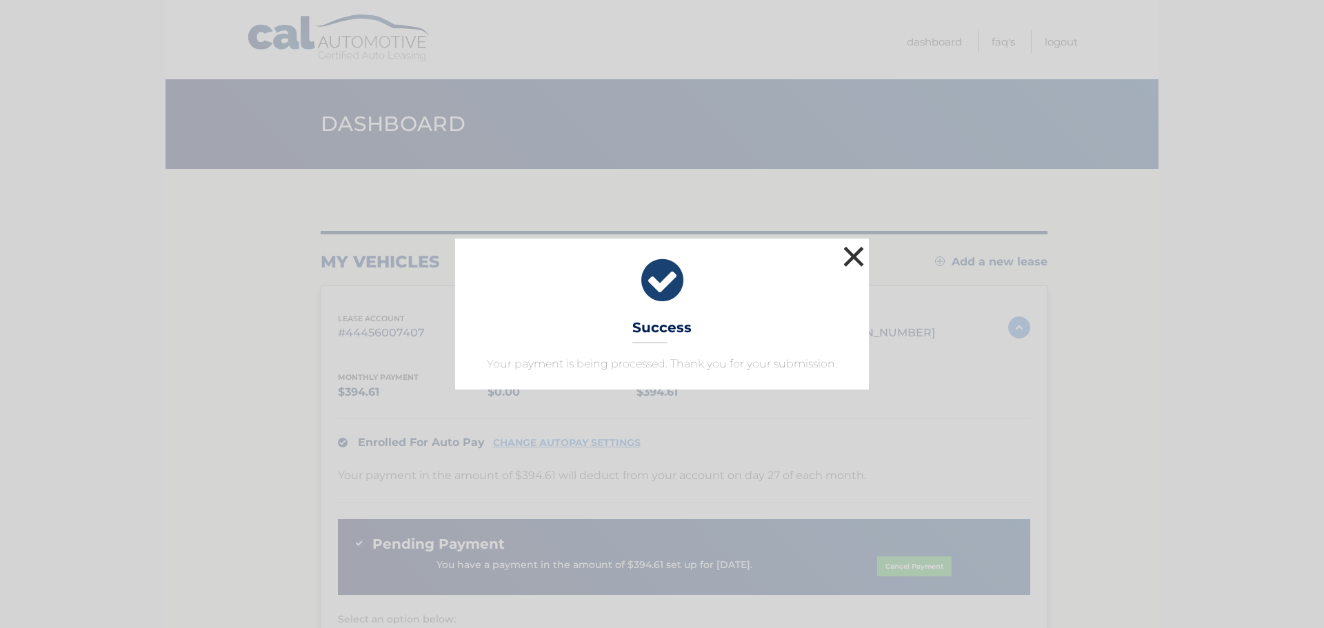
click at [856, 255] on button "×" at bounding box center [854, 257] width 28 height 28
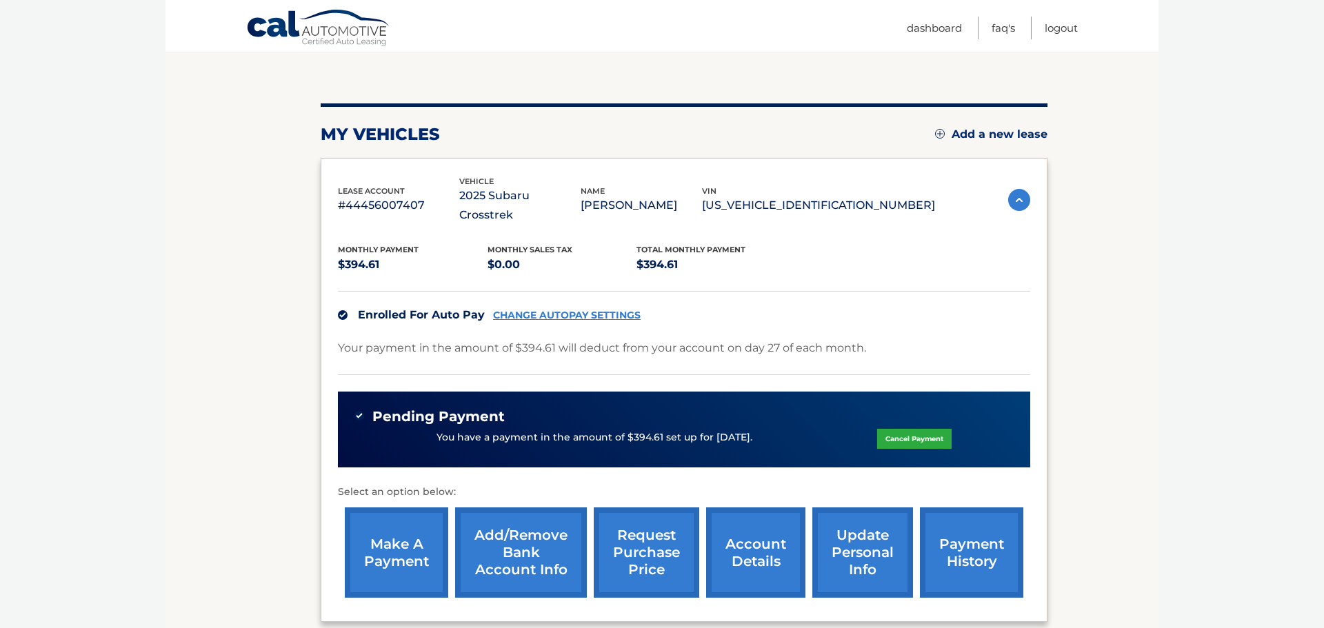
scroll to position [130, 0]
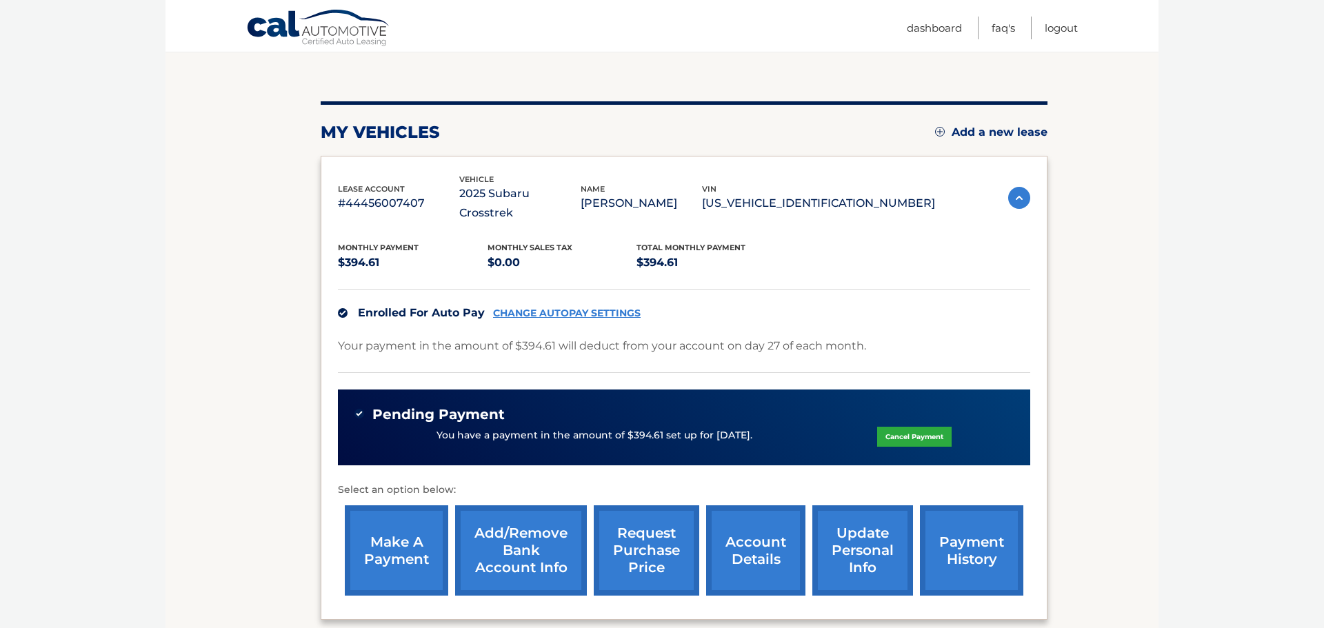
click at [546, 524] on link "Add/Remove bank account info" at bounding box center [521, 550] width 132 height 90
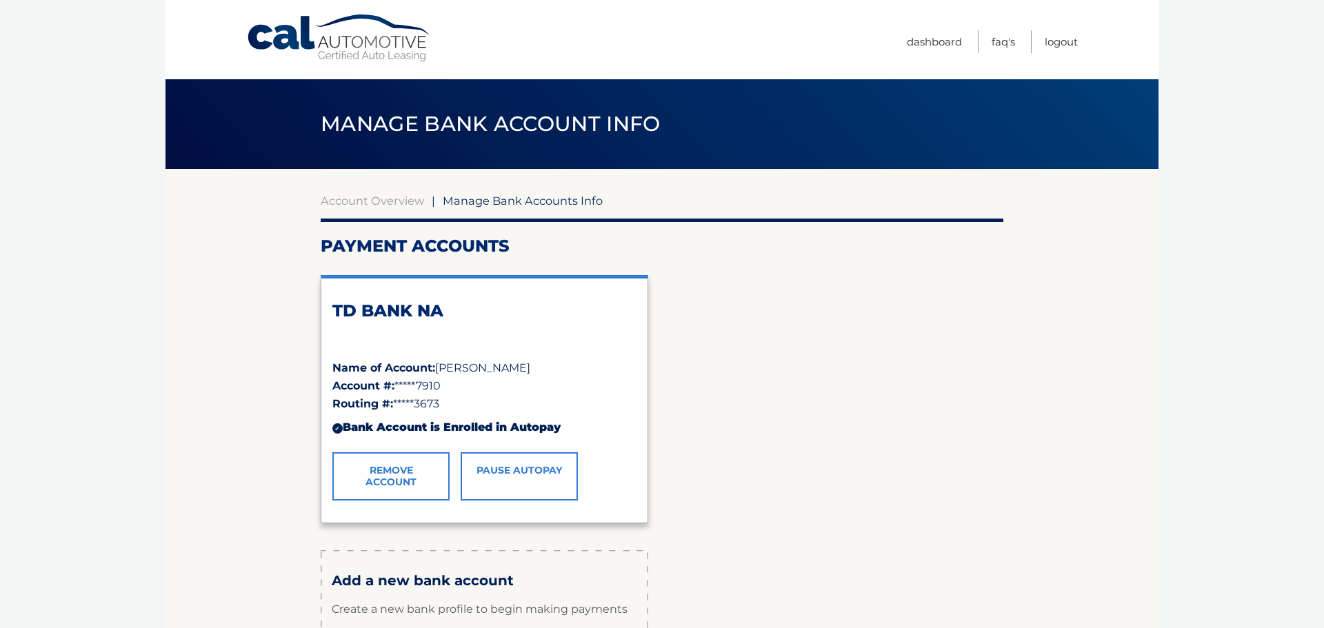
click at [686, 467] on div "TD BANK NA Name of Account: [PERSON_NAME] Account #: *****7910 Routing #: *****…" at bounding box center [662, 399] width 682 height 270
click at [935, 41] on link "Dashboard" at bounding box center [934, 41] width 55 height 23
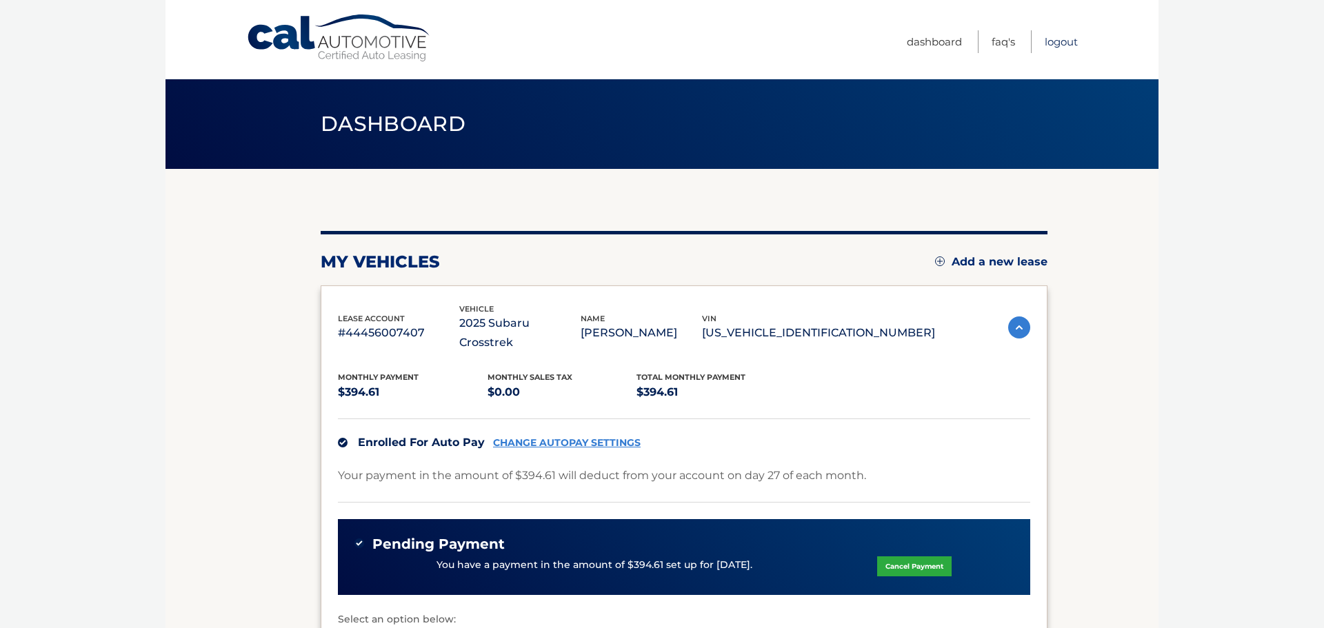
click at [1064, 42] on link "Logout" at bounding box center [1060, 41] width 33 height 23
